Goal: Navigation & Orientation: Find specific page/section

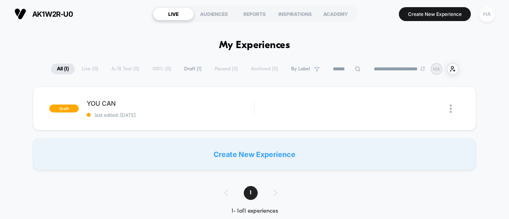
click at [490, 14] on div "HA" at bounding box center [487, 14] width 16 height 16
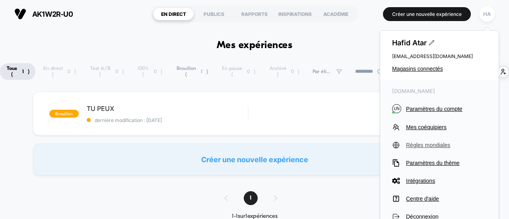
click at [427, 143] on font "Règles mondiales" at bounding box center [428, 145] width 44 height 6
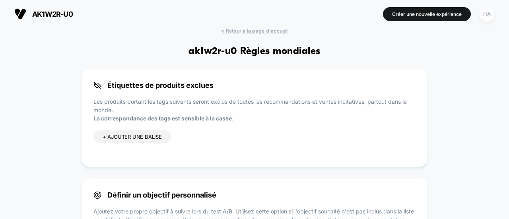
click at [484, 14] on font "HA" at bounding box center [487, 14] width 8 height 6
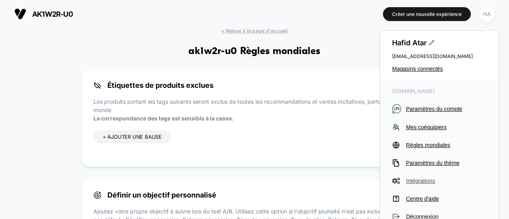
click at [420, 182] on font "Intégrations" at bounding box center [420, 181] width 29 height 6
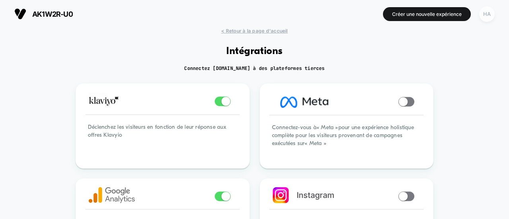
click at [485, 15] on font "HA" at bounding box center [487, 14] width 8 height 6
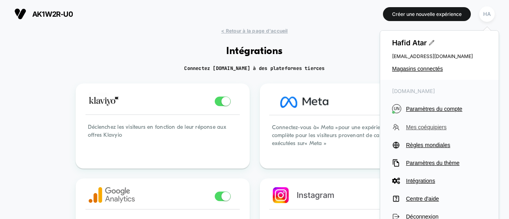
click at [420, 127] on font "Mes coéquipiers" at bounding box center [426, 127] width 41 height 6
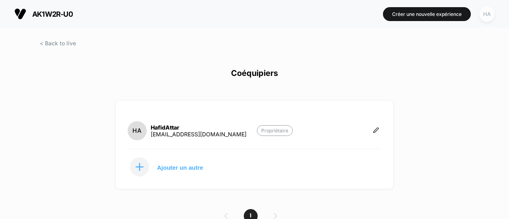
click at [484, 14] on font "HA" at bounding box center [487, 14] width 8 height 6
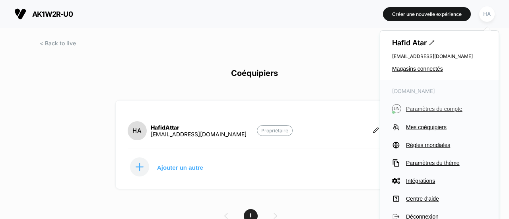
click at [426, 106] on font "Paramètres du compte" at bounding box center [434, 109] width 56 height 6
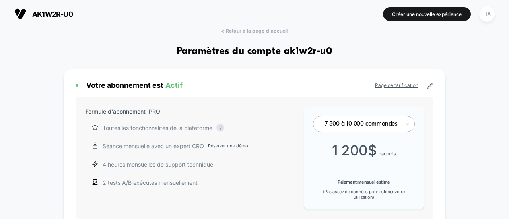
click at [172, 85] on font "Actif" at bounding box center [173, 85] width 17 height 8
drag, startPoint x: 424, startPoint y: 86, endPoint x: 431, endPoint y: 86, distance: 6.8
click at [426, 86] on div "Page de tarification" at bounding box center [404, 85] width 58 height 7
click at [431, 86] on icon at bounding box center [429, 85] width 7 height 7
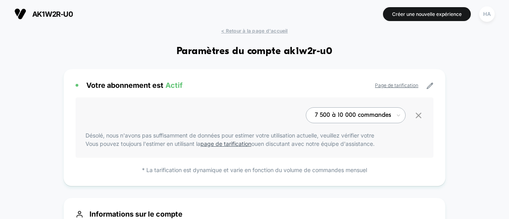
click at [396, 84] on font "Page de tarification" at bounding box center [396, 85] width 43 height 6
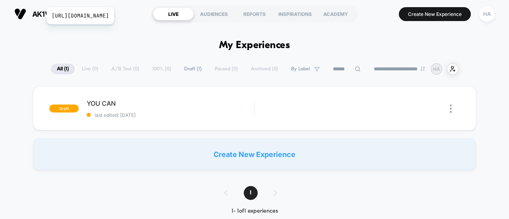
click at [41, 16] on span "ak1w2r-u0" at bounding box center [52, 14] width 41 height 8
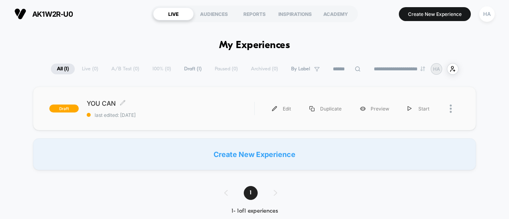
click at [64, 105] on span "draft" at bounding box center [63, 109] width 29 height 8
